Goal: Task Accomplishment & Management: Manage account settings

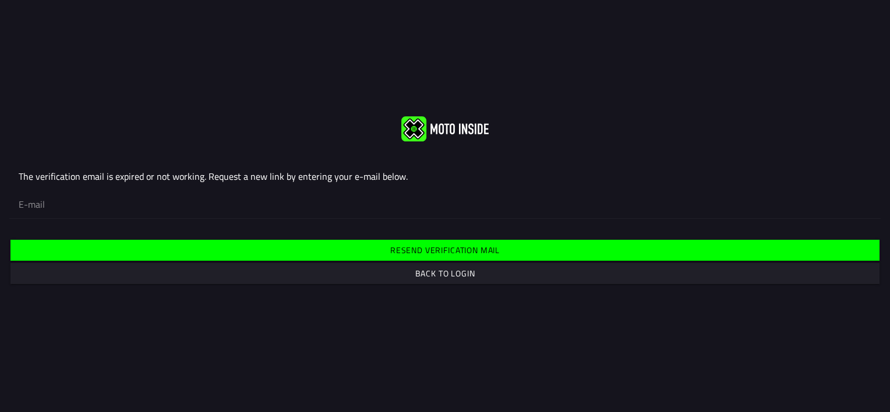
click at [157, 203] on input "email" at bounding box center [445, 205] width 853 height 26
type input "[EMAIL_ADDRESS][DOMAIN_NAME]"
click at [0, 0] on slot "Resend verification mail" at bounding box center [0, 0] width 0 height 0
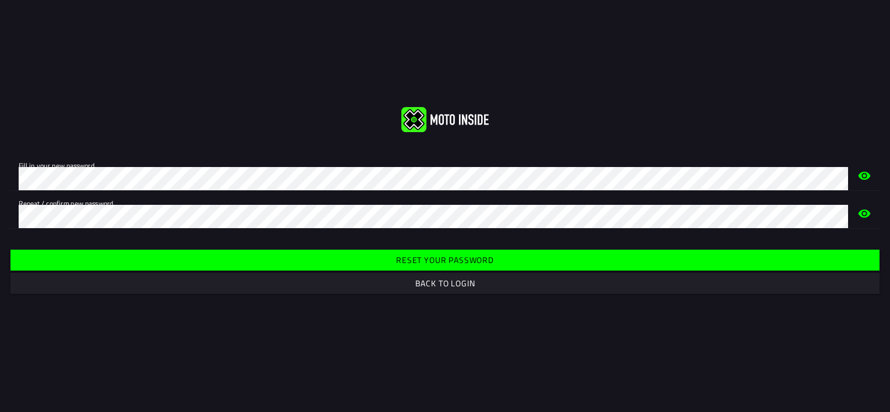
click at [0, 0] on slot "Reset your password" at bounding box center [0, 0] width 0 height 0
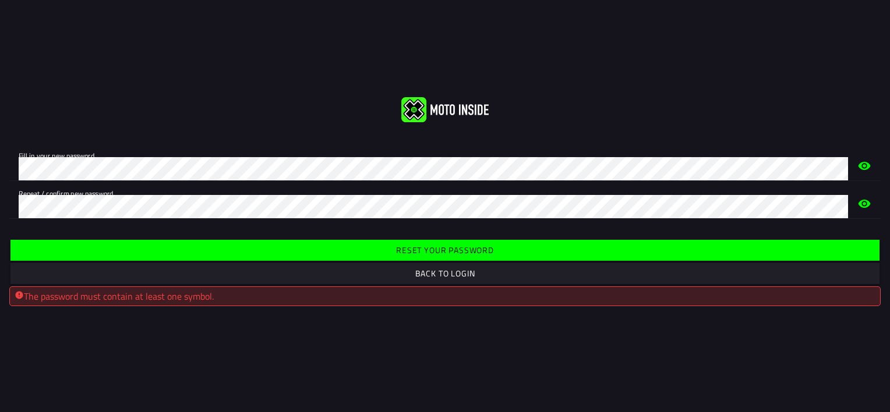
click at [861, 165] on icon "eye" at bounding box center [865, 165] width 12 height 8
click at [0, 0] on slot "Reset your password" at bounding box center [0, 0] width 0 height 0
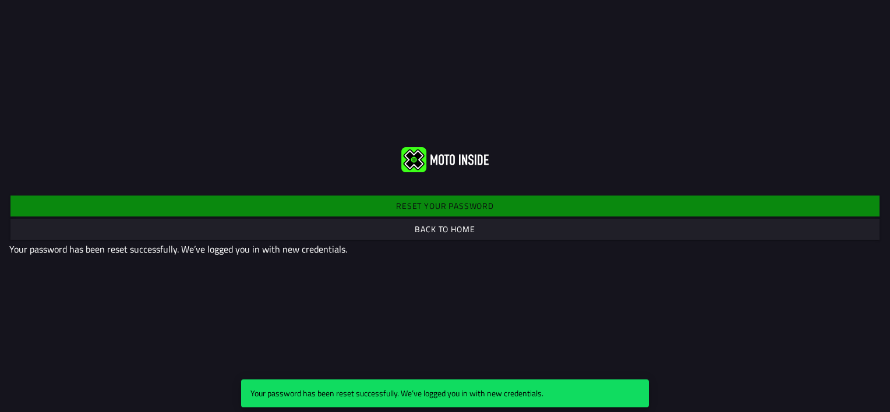
click at [0, 0] on slot "Back to home" at bounding box center [0, 0] width 0 height 0
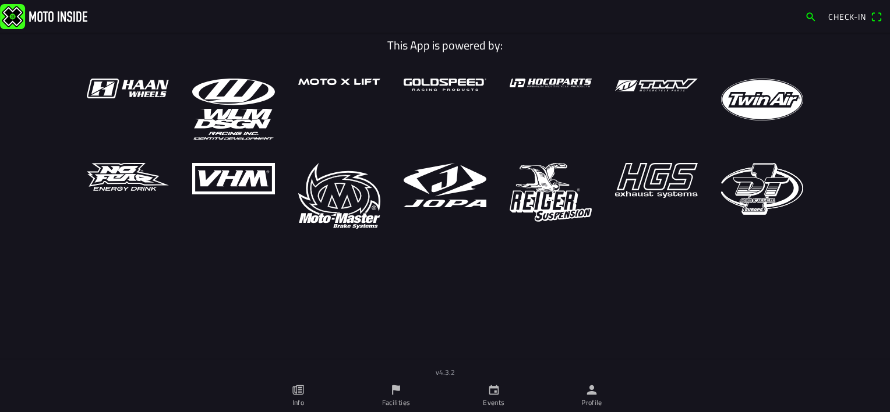
click at [871, 13] on span "Check-in" at bounding box center [855, 17] width 54 height 19
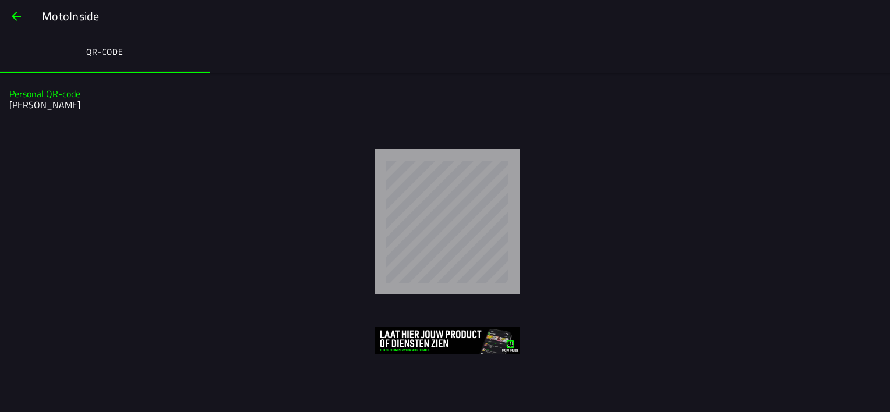
click at [20, 16] on span "button" at bounding box center [16, 16] width 14 height 28
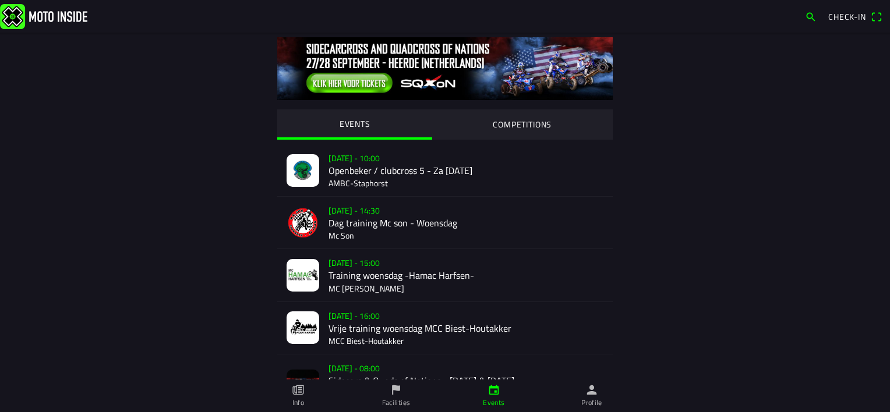
click at [592, 391] on icon "person" at bounding box center [591, 390] width 13 height 13
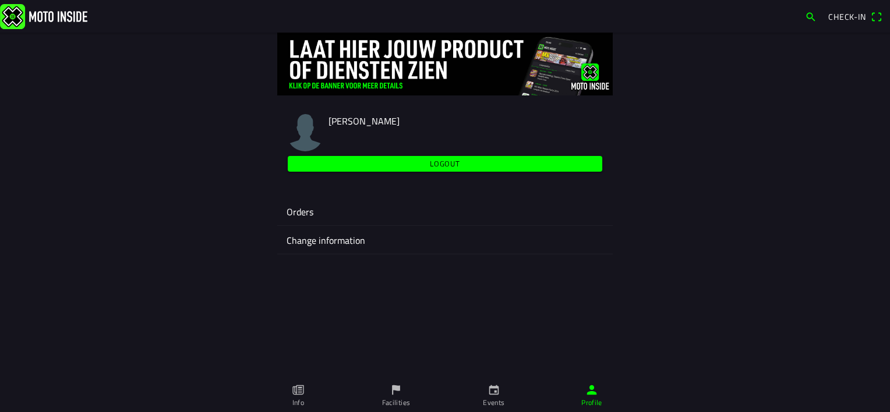
click at [308, 208] on ion-label "Orders" at bounding box center [445, 212] width 317 height 14
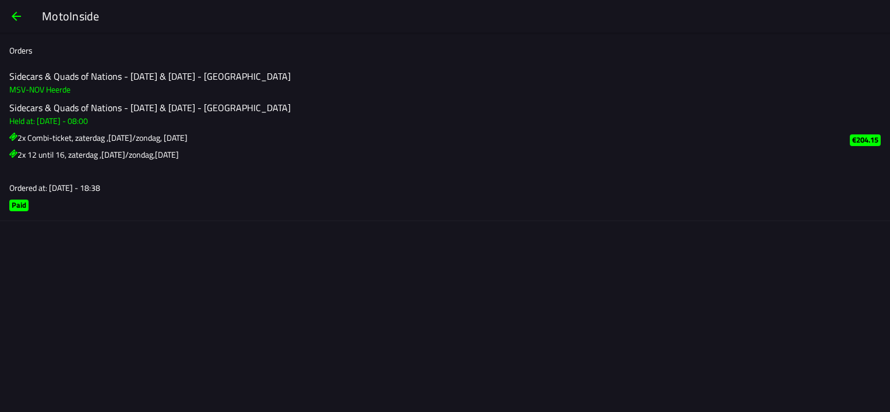
click at [20, 15] on span "button" at bounding box center [16, 16] width 14 height 28
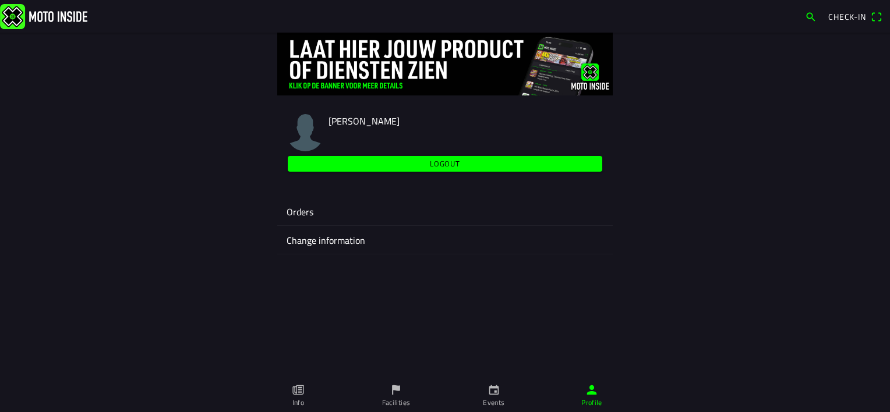
click at [0, 0] on slot "Logout" at bounding box center [0, 0] width 0 height 0
